Goal: Navigation & Orientation: Find specific page/section

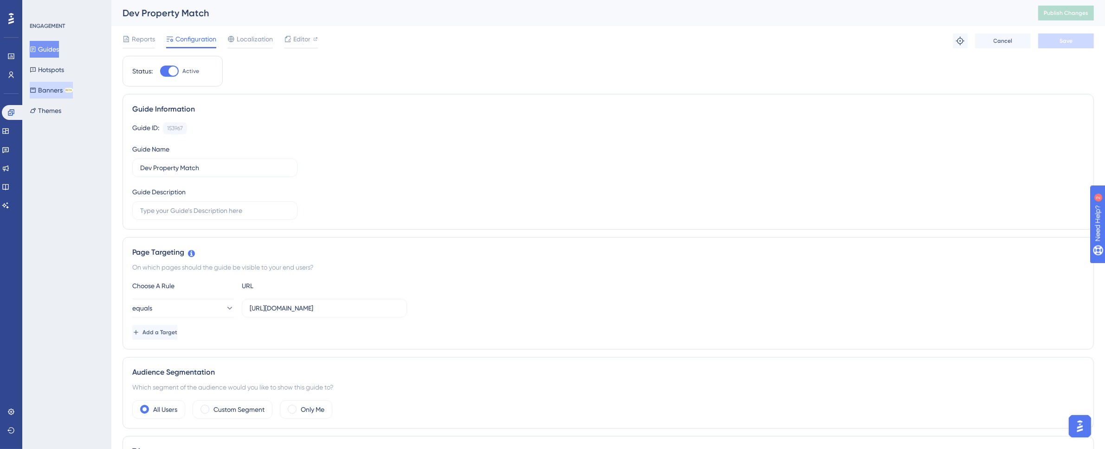
click at [59, 87] on button "Banners BETA" at bounding box center [51, 90] width 43 height 17
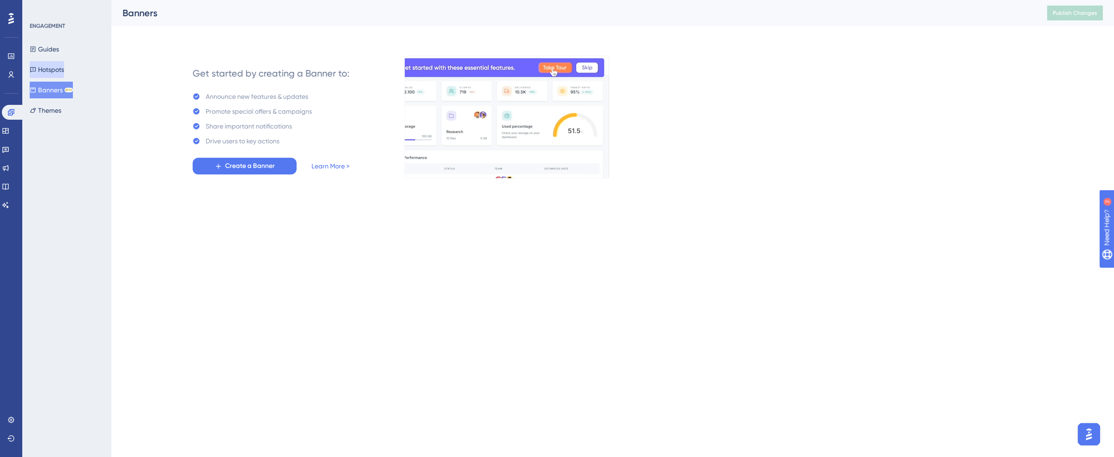
click at [48, 72] on button "Hotspots" at bounding box center [47, 69] width 34 height 17
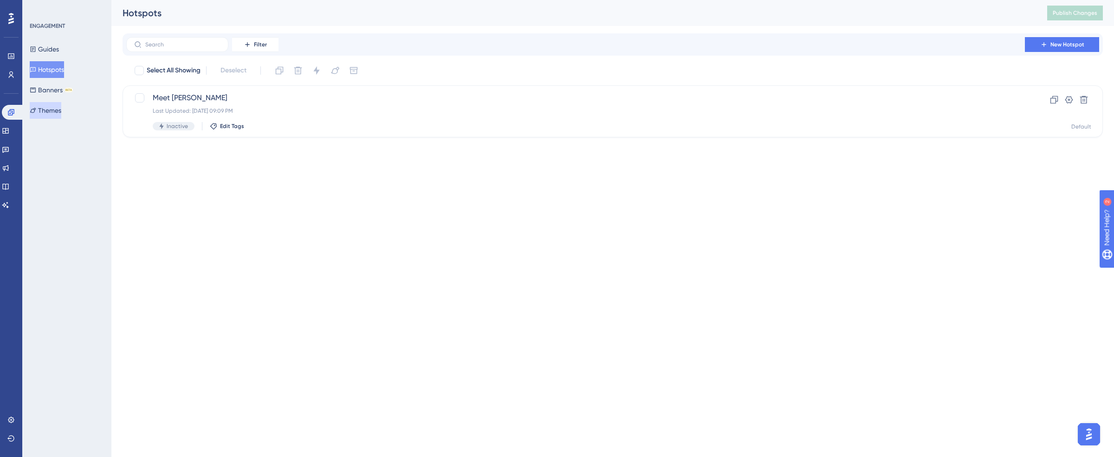
click at [49, 113] on button "Themes" at bounding box center [46, 110] width 32 height 17
click at [56, 75] on button "Hotspots" at bounding box center [47, 69] width 34 height 17
click at [47, 46] on button "Guides" at bounding box center [44, 49] width 29 height 17
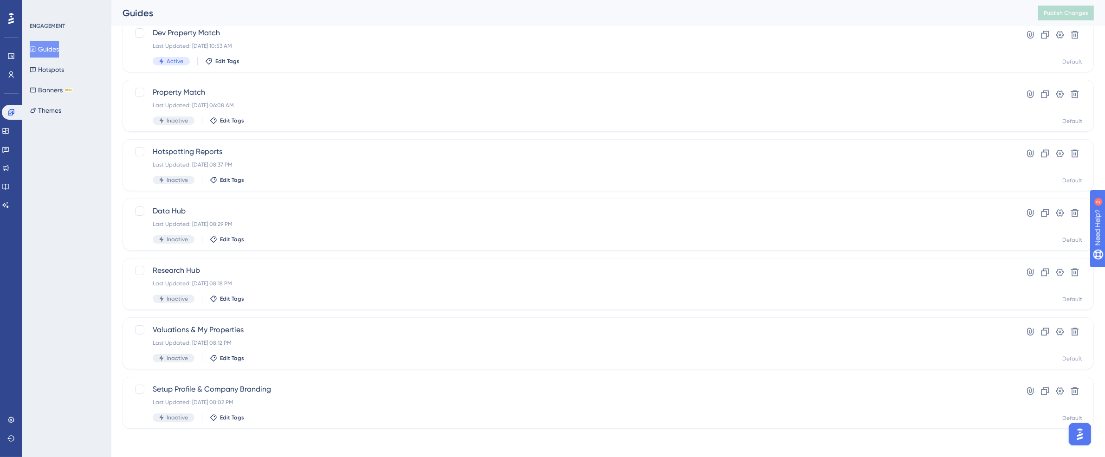
scroll to position [66, 0]
click at [201, 29] on span "Dev Property Match" at bounding box center [571, 31] width 837 height 11
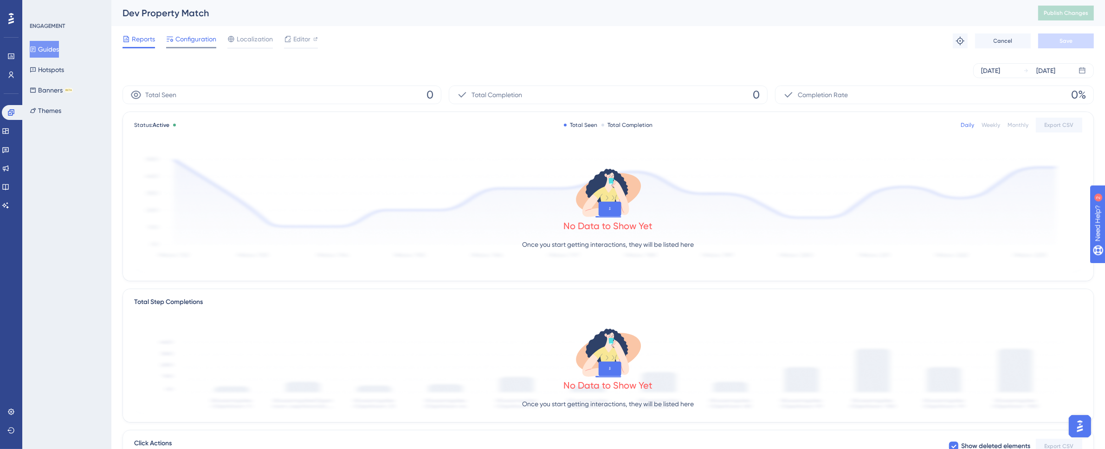
click at [205, 40] on span "Configuration" at bounding box center [196, 38] width 41 height 11
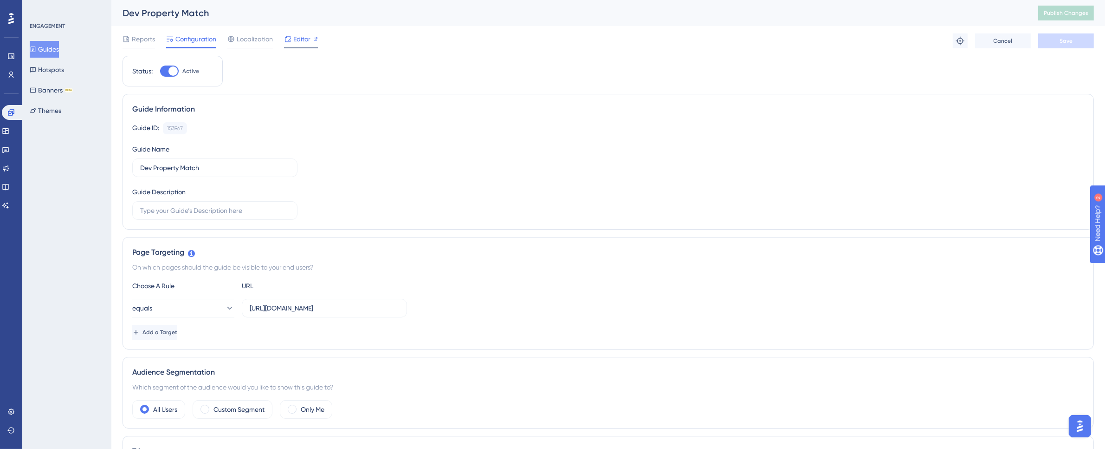
click at [297, 43] on span "Editor" at bounding box center [301, 38] width 17 height 11
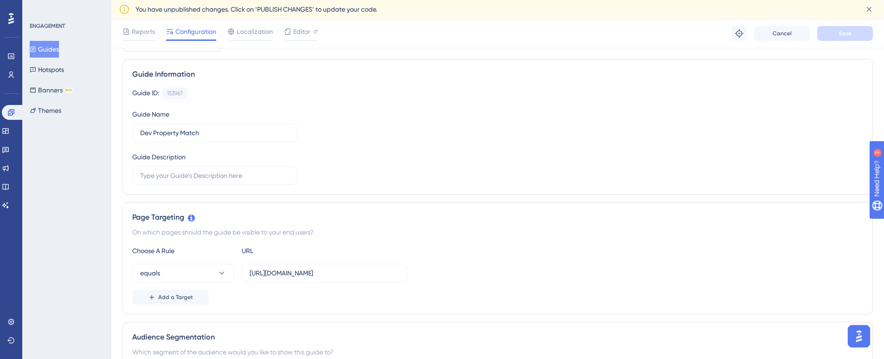
scroll to position [65, 0]
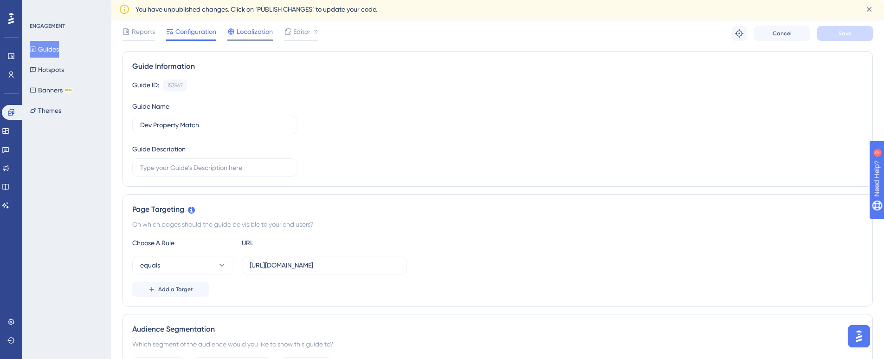
click at [254, 34] on span "Localization" at bounding box center [255, 31] width 36 height 11
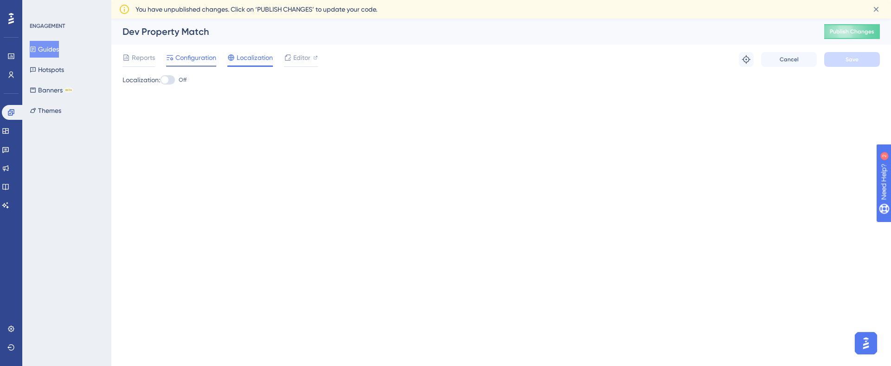
click at [203, 58] on span "Configuration" at bounding box center [196, 57] width 41 height 11
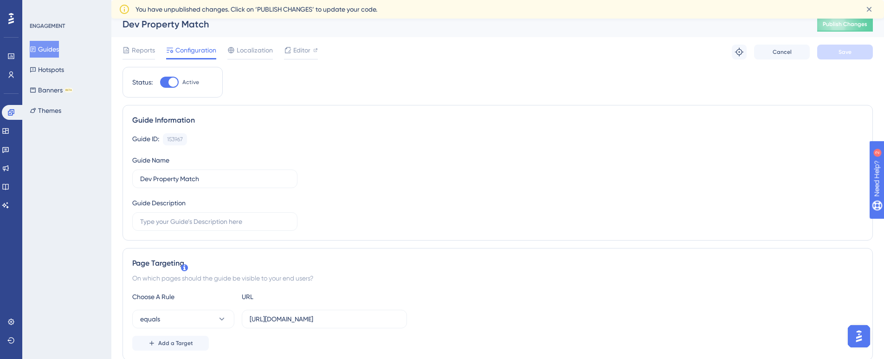
scroll to position [0, 7]
